Goal: Task Accomplishment & Management: Use online tool/utility

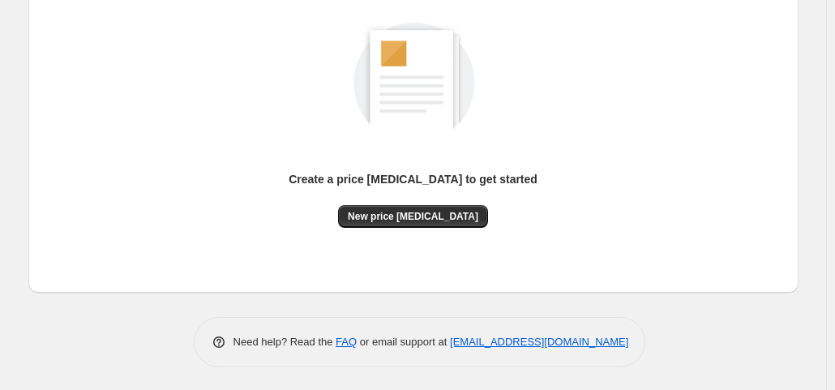
scroll to position [216, 0]
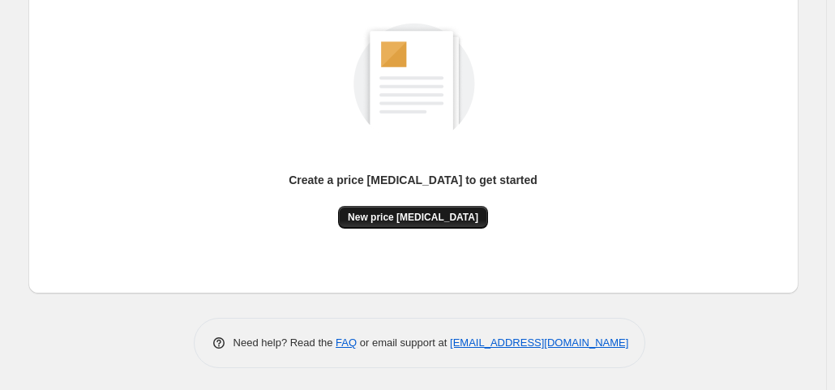
click at [389, 222] on span "New price [MEDICAL_DATA]" at bounding box center [413, 217] width 131 height 13
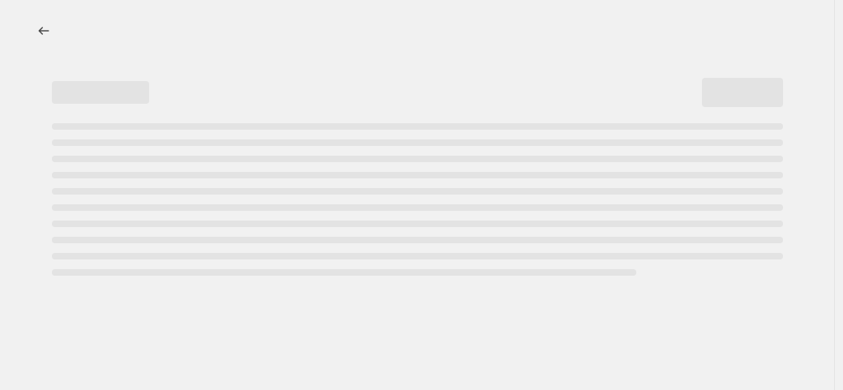
select select "percentage"
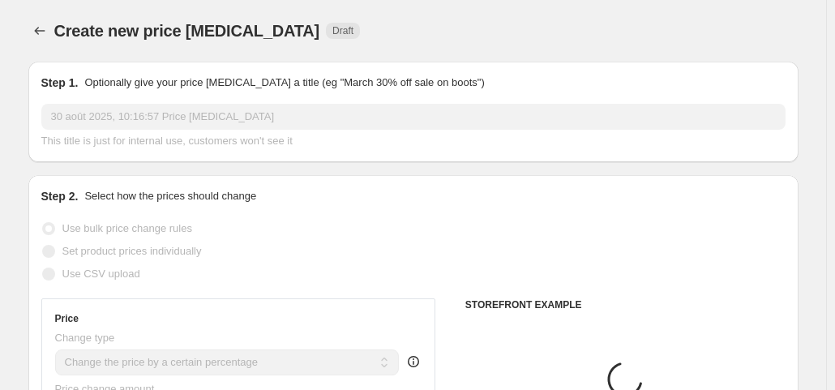
scroll to position [174, 0]
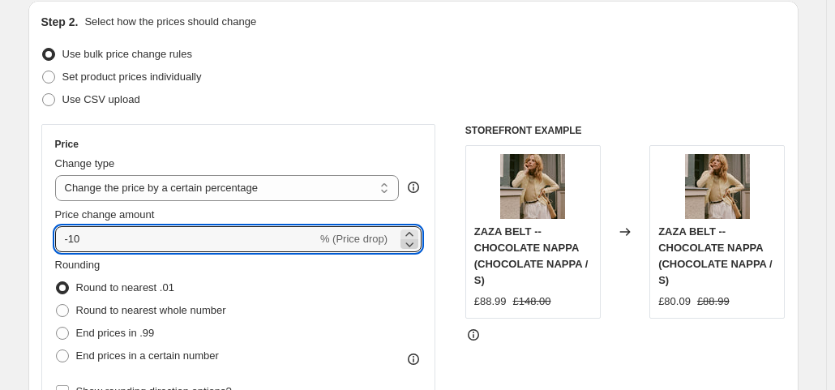
click at [406, 242] on icon at bounding box center [409, 244] width 16 height 16
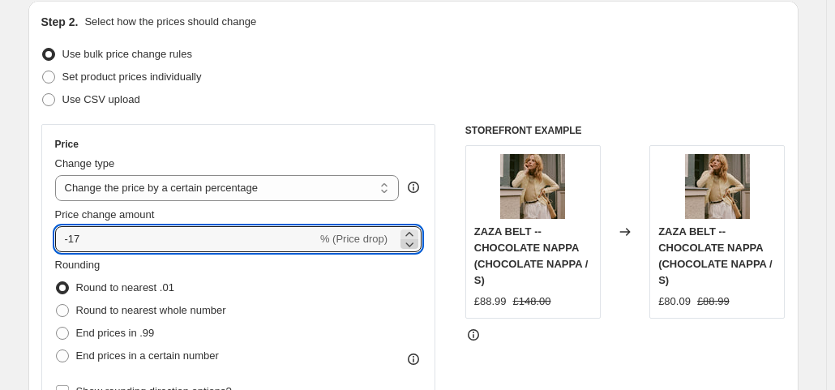
click at [414, 242] on icon at bounding box center [409, 244] width 16 height 16
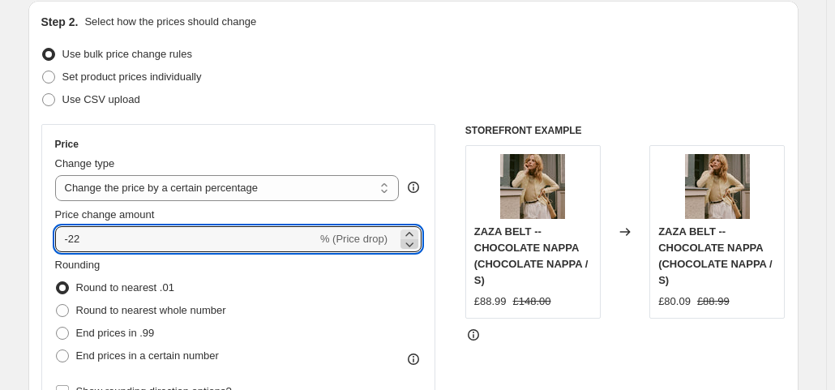
click at [414, 242] on icon at bounding box center [409, 244] width 16 height 16
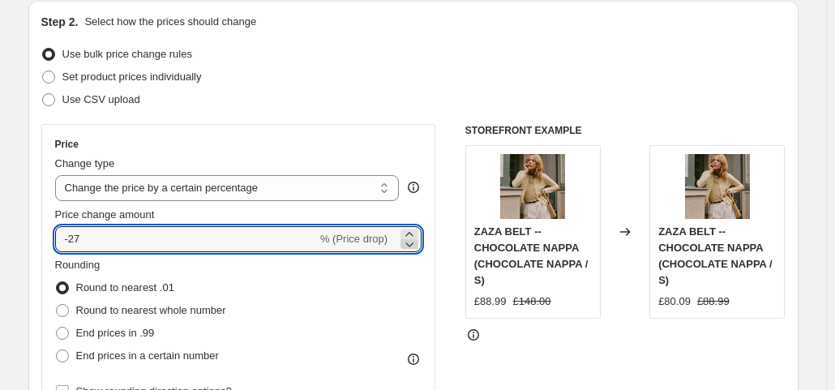
click at [414, 242] on icon at bounding box center [409, 244] width 16 height 16
click at [410, 236] on icon at bounding box center [409, 244] width 16 height 16
click at [409, 230] on icon at bounding box center [409, 234] width 16 height 16
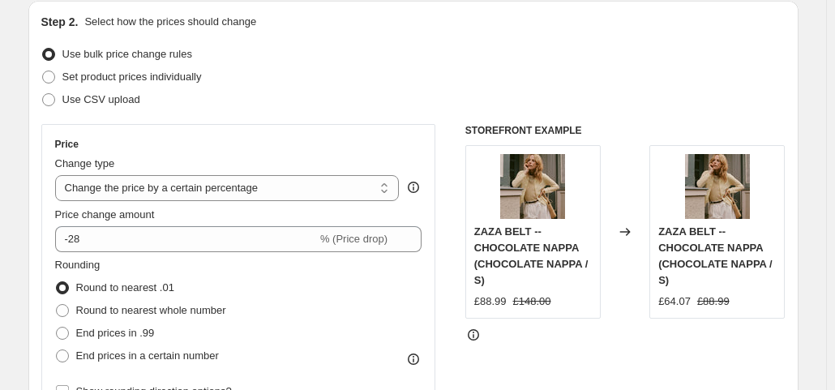
click at [449, 314] on div "Price Change type Change the price to a certain amount Change the price by a ce…" at bounding box center [413, 322] width 744 height 397
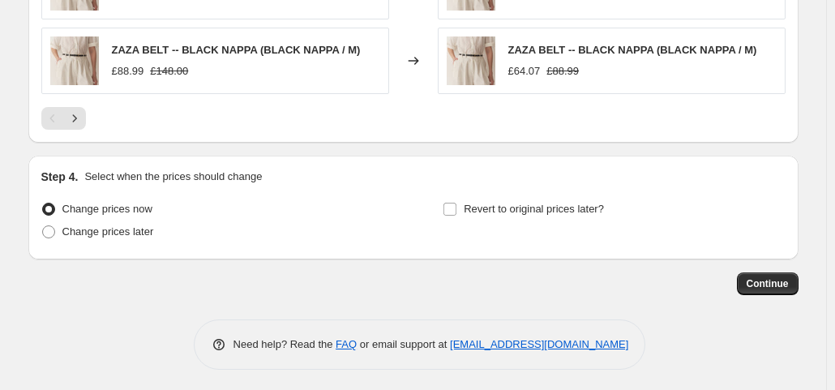
scroll to position [1242, 0]
click at [768, 280] on span "Continue" at bounding box center [768, 283] width 42 height 13
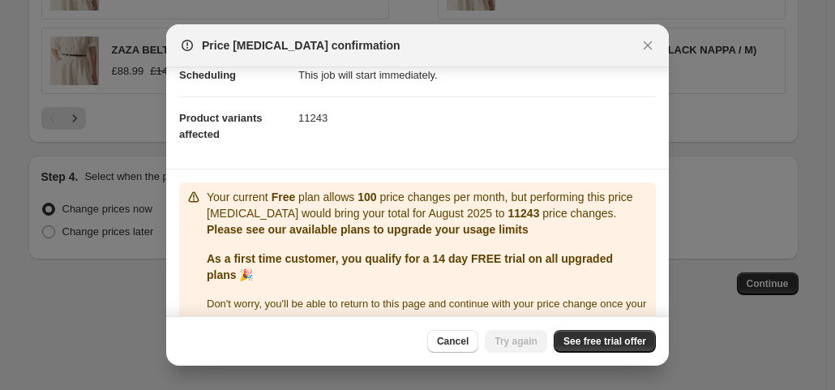
scroll to position [173, 0]
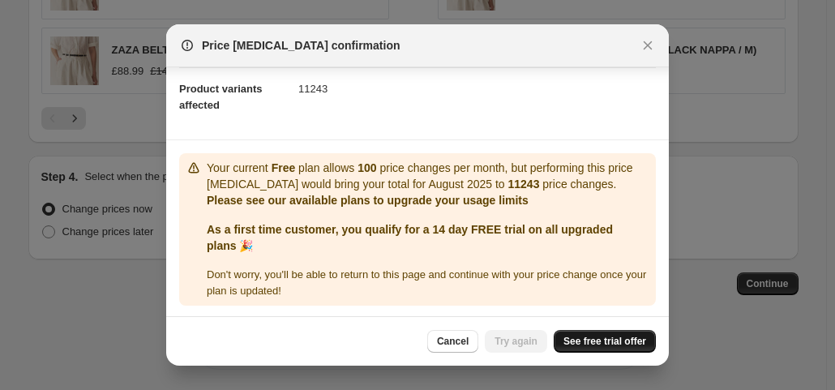
click at [597, 336] on span "See free trial offer" at bounding box center [604, 341] width 83 height 13
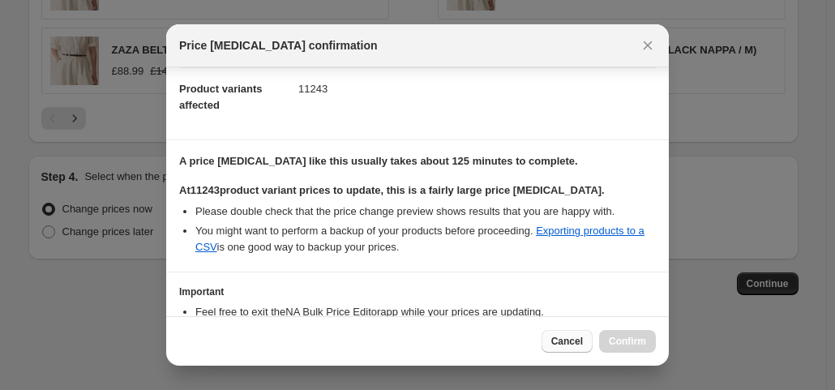
click at [568, 344] on span "Cancel" at bounding box center [567, 341] width 32 height 13
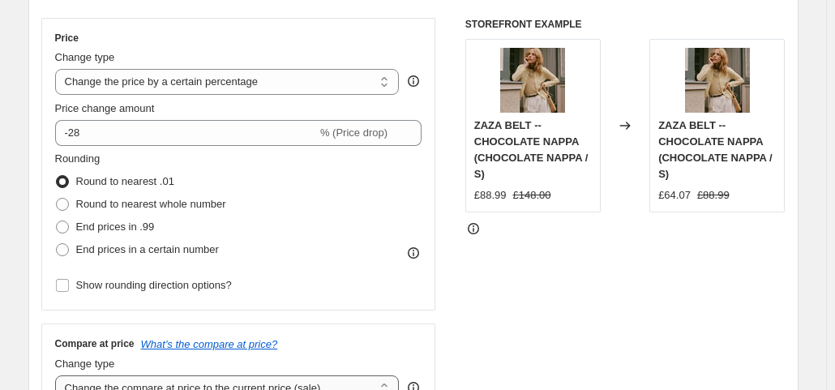
scroll to position [276, 0]
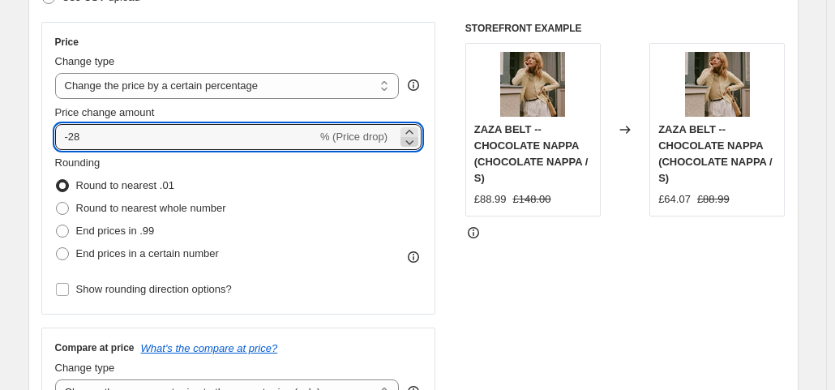
click at [412, 144] on icon at bounding box center [409, 142] width 16 height 16
click at [412, 131] on icon at bounding box center [408, 132] width 7 height 4
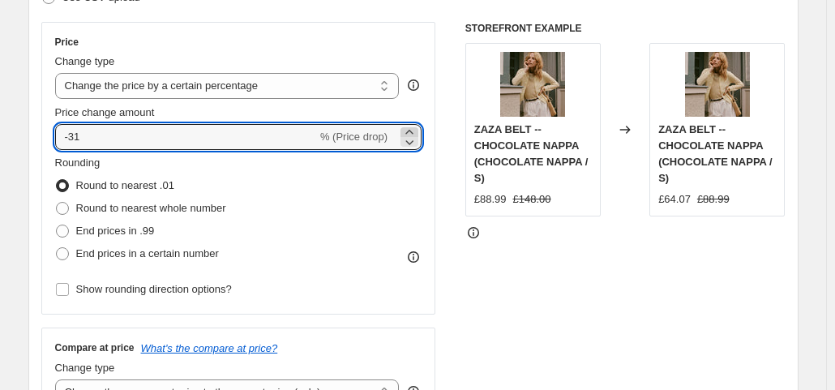
click at [412, 131] on icon at bounding box center [408, 132] width 7 height 4
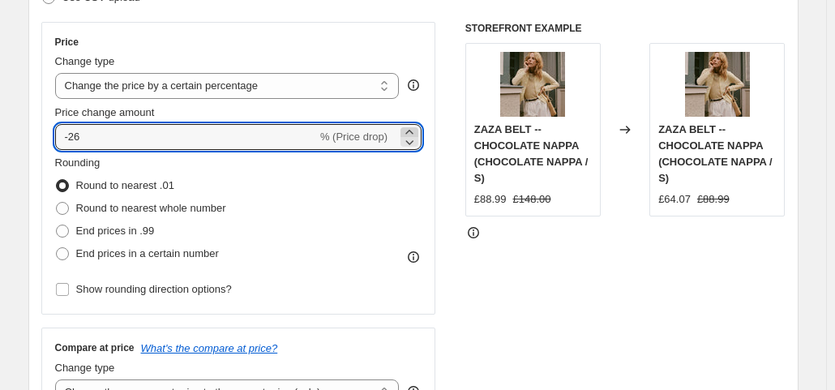
click at [412, 131] on icon at bounding box center [408, 132] width 7 height 4
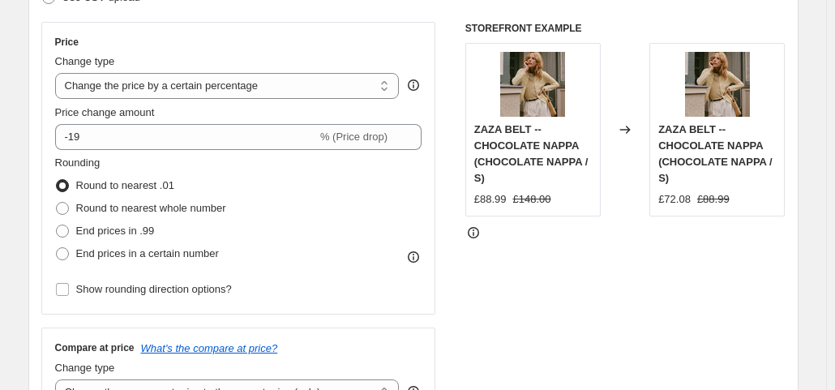
click at [478, 285] on div "STOREFRONT EXAMPLE ZAZA BELT -- CHOCOLATE NAPPA (CHOCOLATE NAPPA / S) £88.99 £1…" at bounding box center [625, 220] width 320 height 397
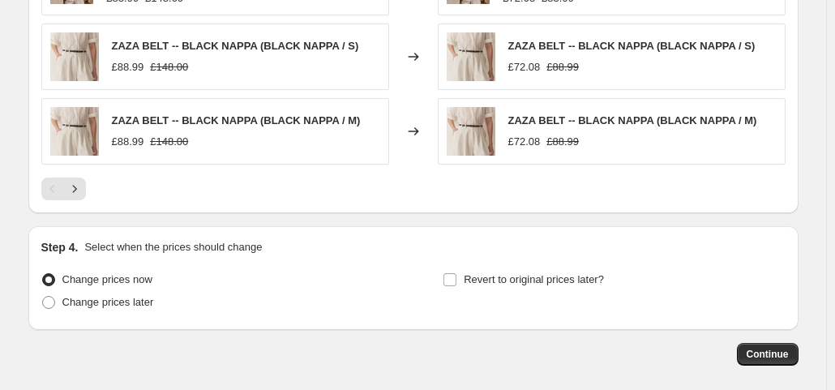
scroll to position [1176, 0]
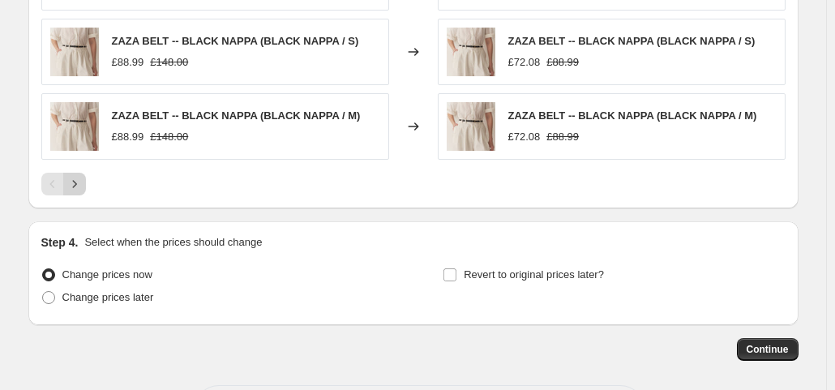
click at [72, 176] on icon "Next" at bounding box center [74, 184] width 16 height 16
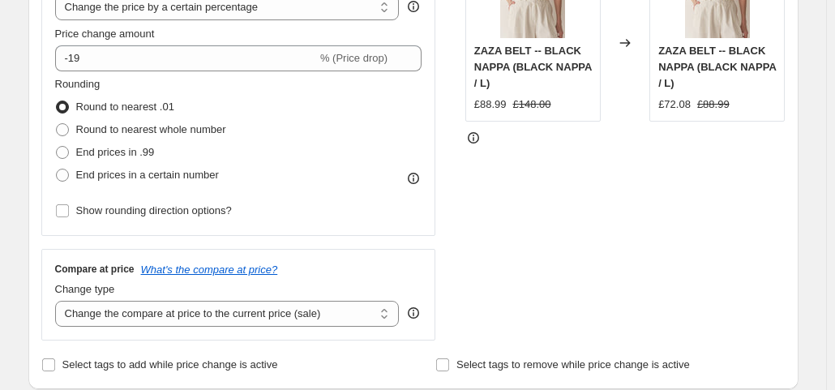
scroll to position [258, 0]
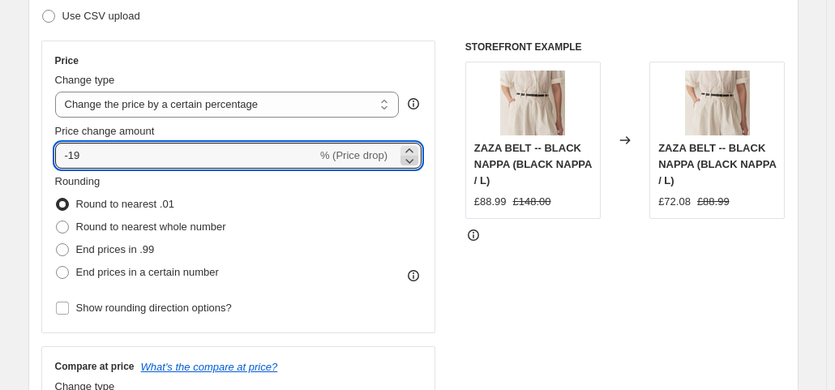
click at [415, 158] on icon at bounding box center [409, 160] width 16 height 16
click at [413, 148] on icon at bounding box center [408, 150] width 7 height 4
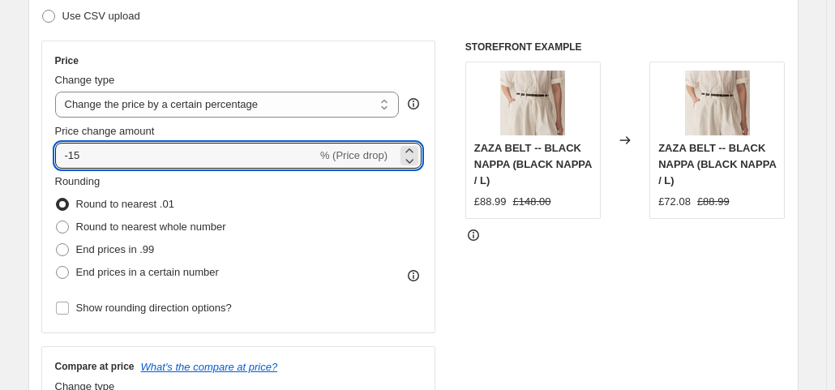
type input "-15"
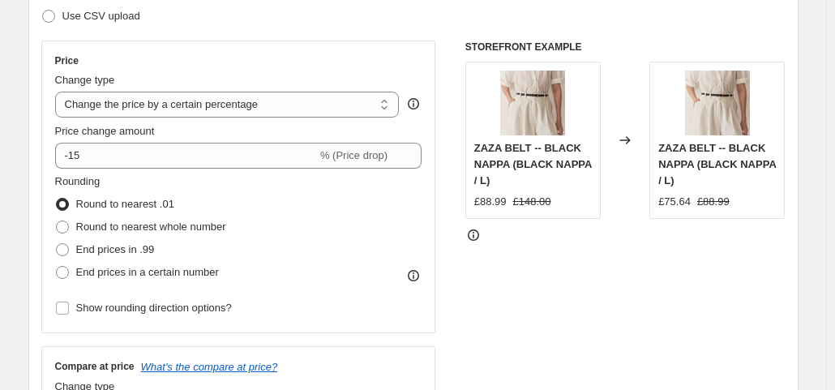
click at [533, 282] on div "STOREFRONT EXAMPLE ZAZA BELT -- BLACK NAPPA (BLACK NAPPA / L) £88.99 £148.00 Ch…" at bounding box center [625, 239] width 320 height 397
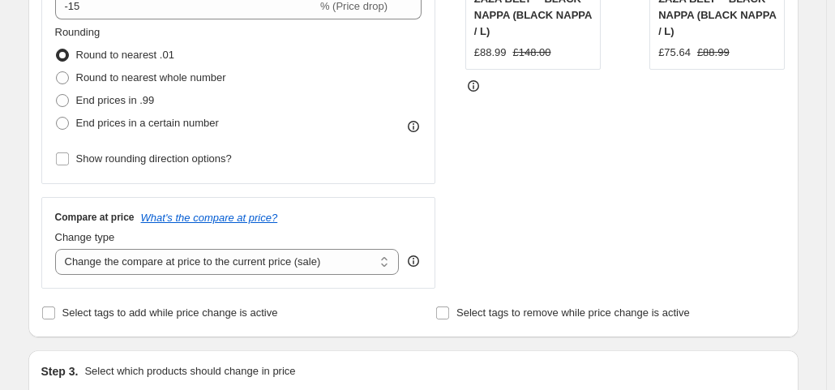
scroll to position [406, 0]
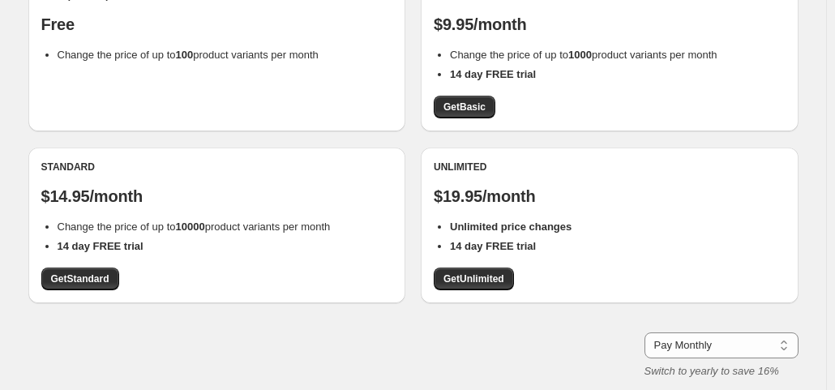
scroll to position [218, 0]
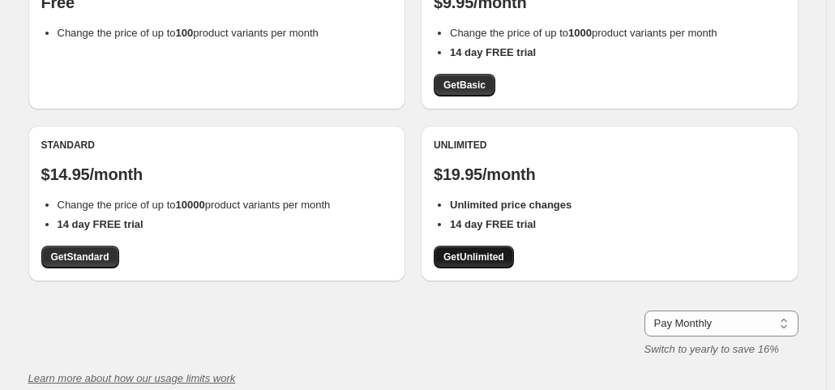
click at [475, 262] on span "Get Unlimited" at bounding box center [473, 256] width 61 height 13
